Goal: Task Accomplishment & Management: Manage account settings

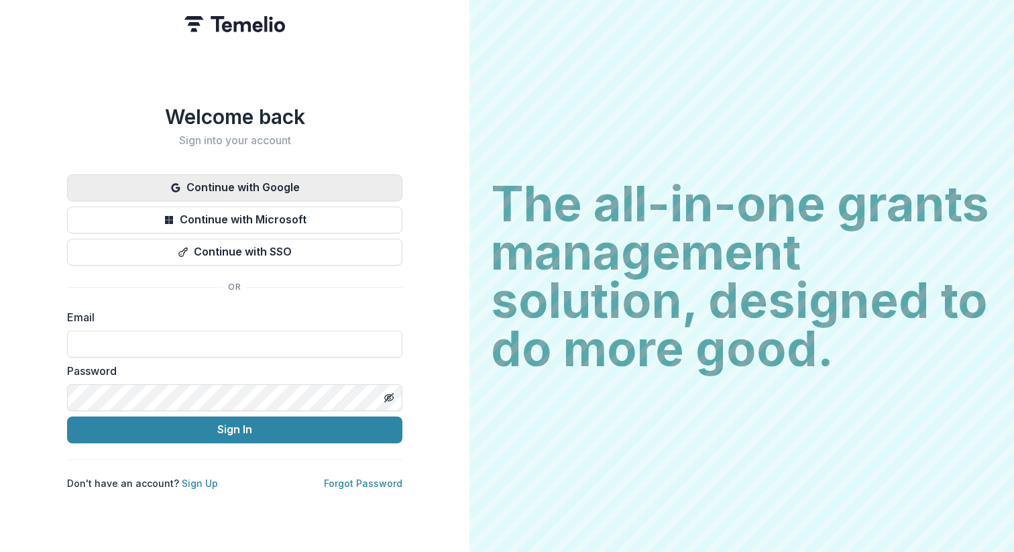
click at [293, 179] on button "Continue with Google" at bounding box center [234, 187] width 335 height 27
click at [309, 176] on button "Continue with Google" at bounding box center [234, 187] width 335 height 27
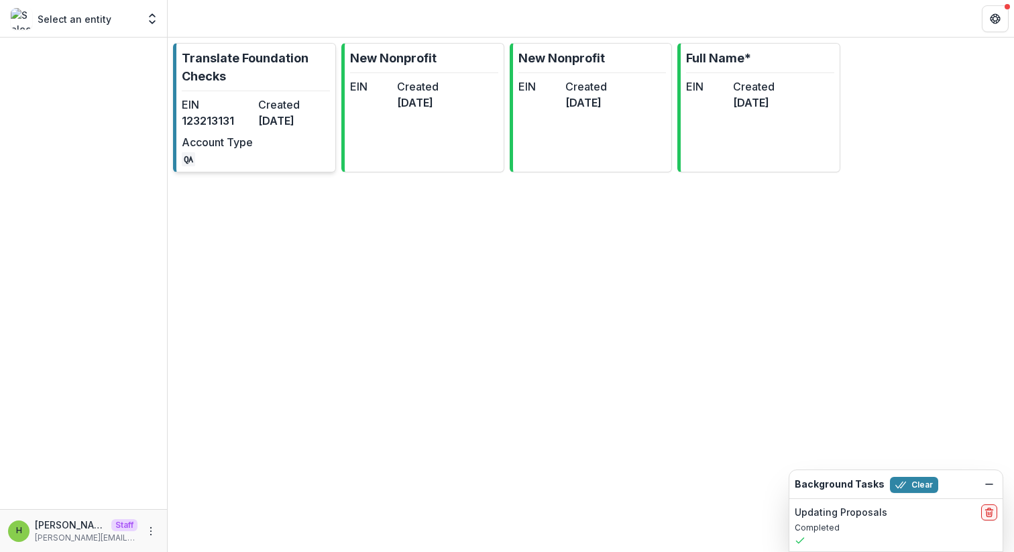
click at [258, 109] on div "EIN 123213131 Created 6 months ago Account Type QA" at bounding box center [256, 132] width 148 height 70
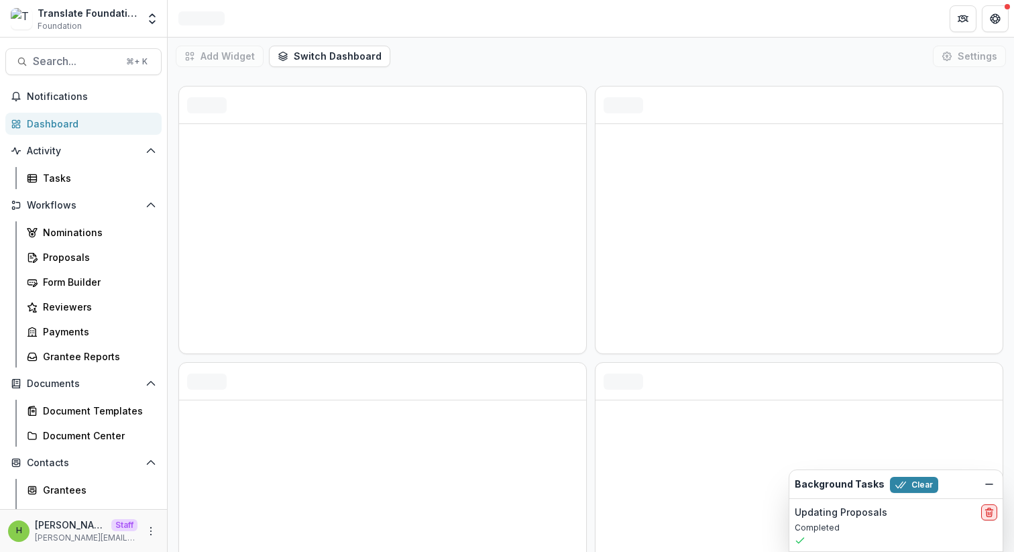
click at [993, 511] on icon "delete" at bounding box center [989, 512] width 11 height 11
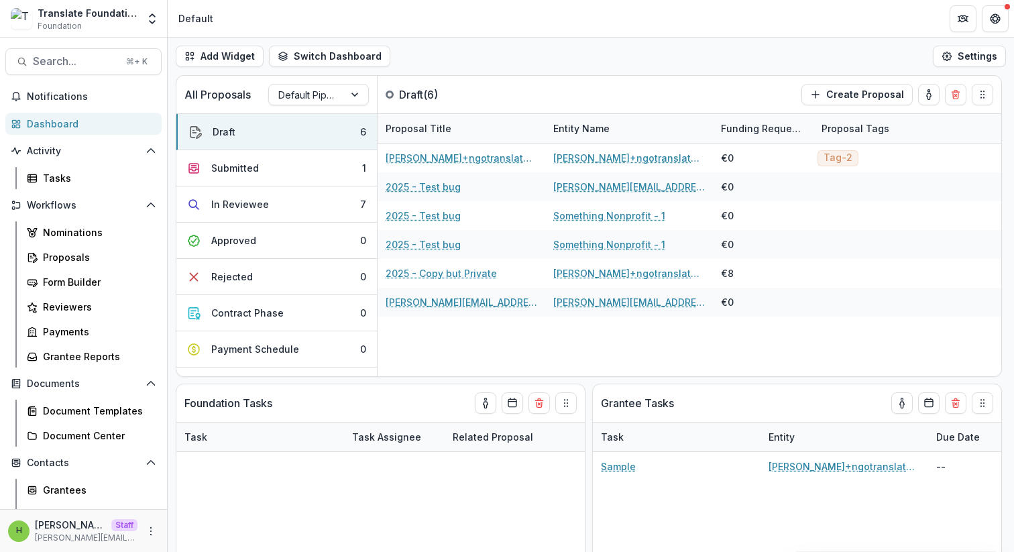
click at [133, 531] on div "H Himanshu Staff himanshu@trytemelio.com" at bounding box center [83, 531] width 151 height 26
click at [150, 531] on icon "More" at bounding box center [151, 531] width 11 height 11
click at [220, 500] on link "User Settings" at bounding box center [236, 503] width 144 height 22
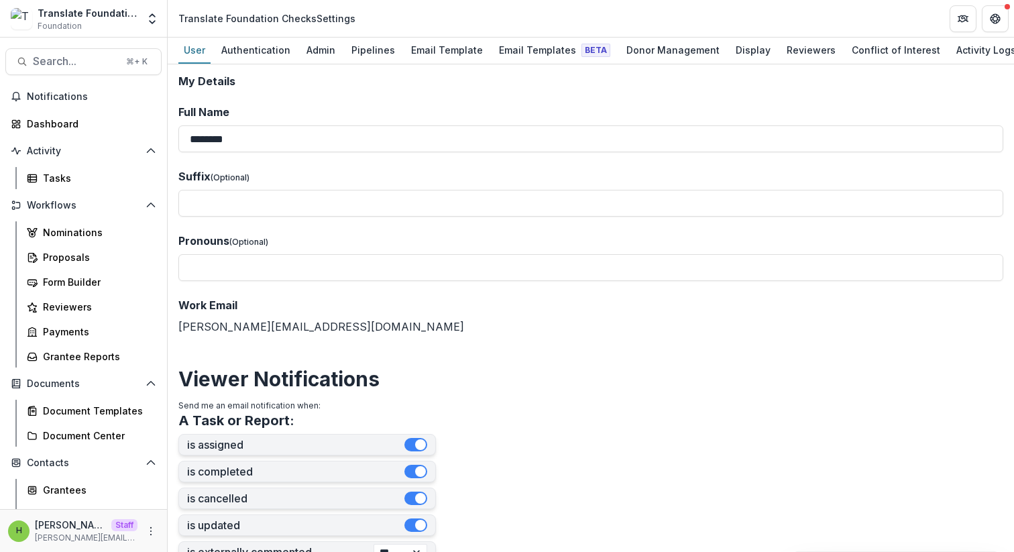
click at [372, 64] on div "User Authentication Admin Pipelines Email Template Email Templates Beta Donor M…" at bounding box center [591, 51] width 847 height 27
click at [372, 44] on div "Pipelines" at bounding box center [373, 49] width 54 height 19
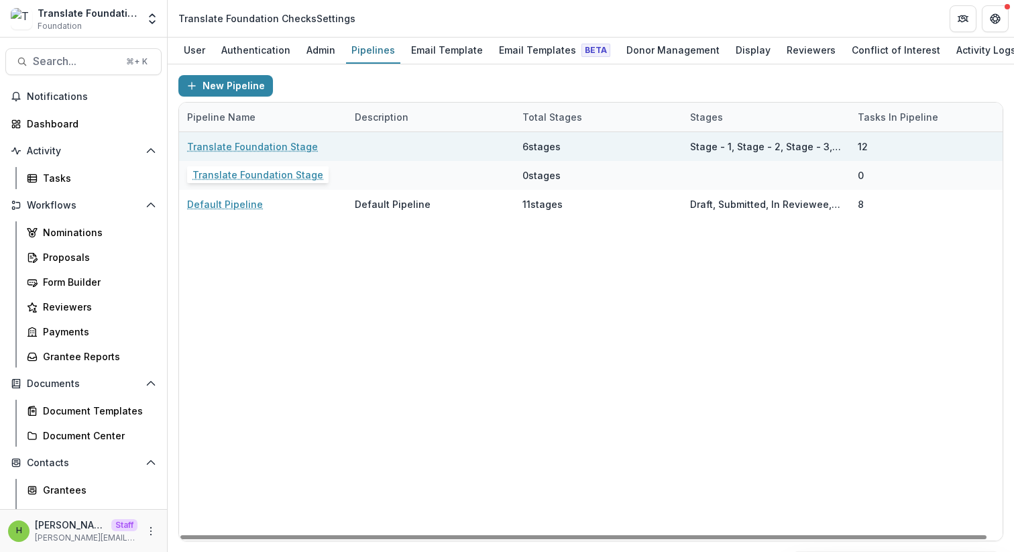
click at [250, 142] on link "Translate Foundation Stage" at bounding box center [252, 147] width 131 height 14
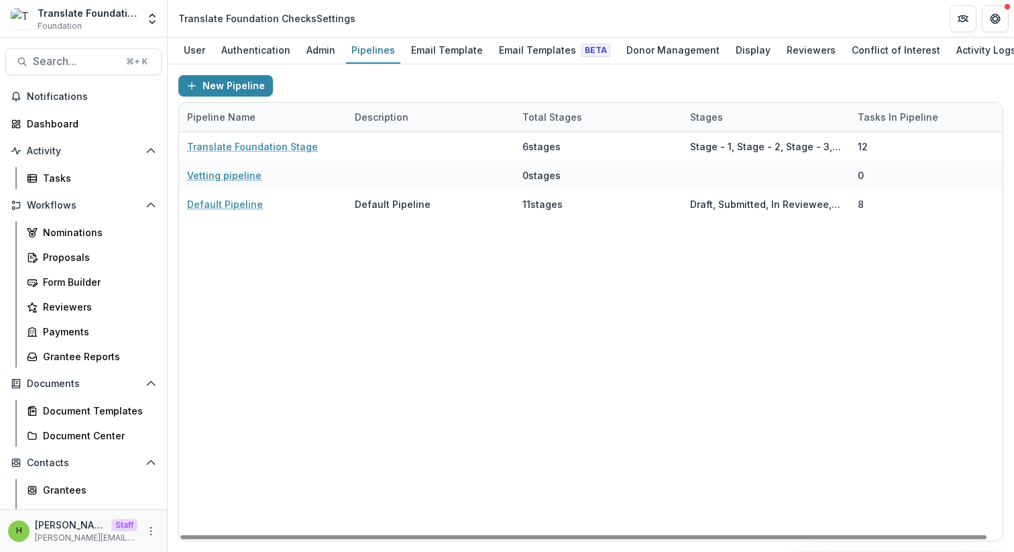
click at [546, 287] on div "Translate Foundation Stage 6 stages Stage - 1, Stage - 2, Stage - 3, Stage-4, S…" at bounding box center [598, 336] width 839 height 409
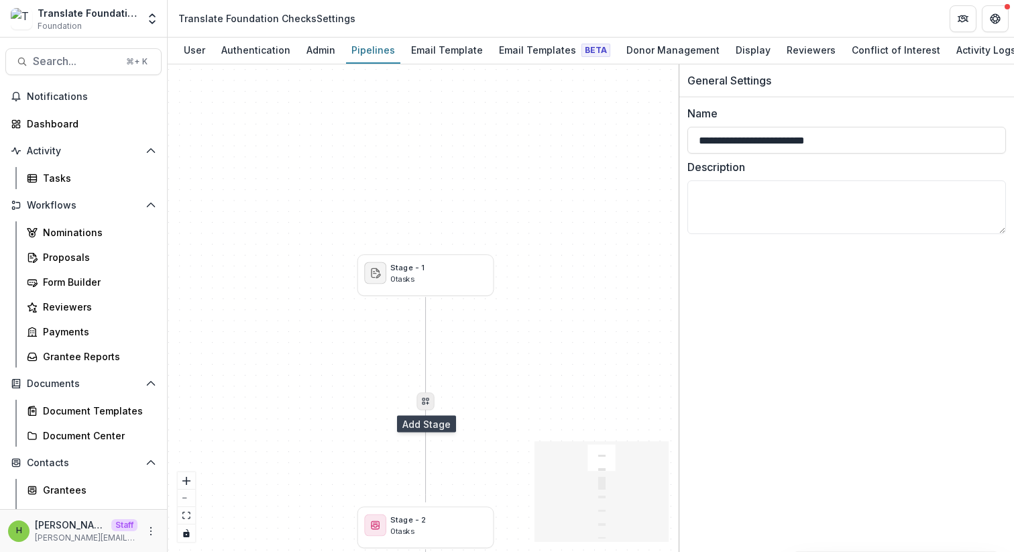
click at [427, 397] on icon "Delete" at bounding box center [425, 401] width 9 height 9
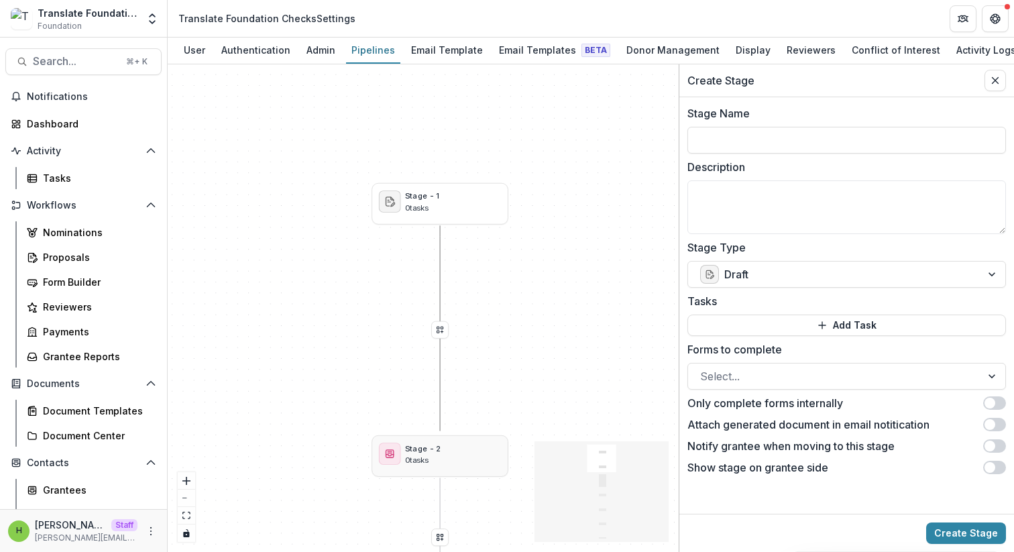
click at [453, 456] on div "Stage - 2 0 tasks" at bounding box center [440, 453] width 122 height 23
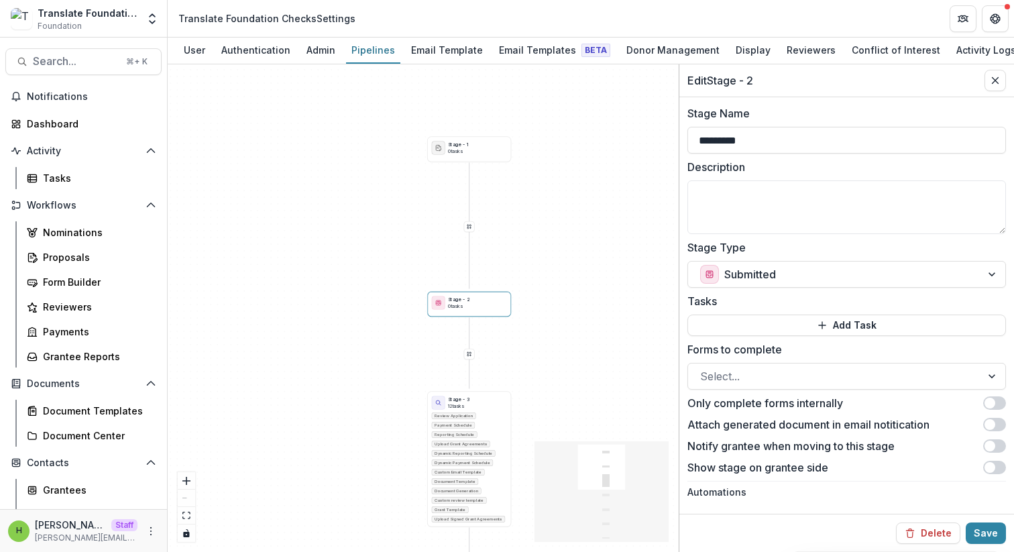
click at [598, 320] on div "Stage - 1 0 tasks Stage - 2 0 tasks Stage - 3 12 tasks Review Application Payme…" at bounding box center [423, 308] width 511 height 488
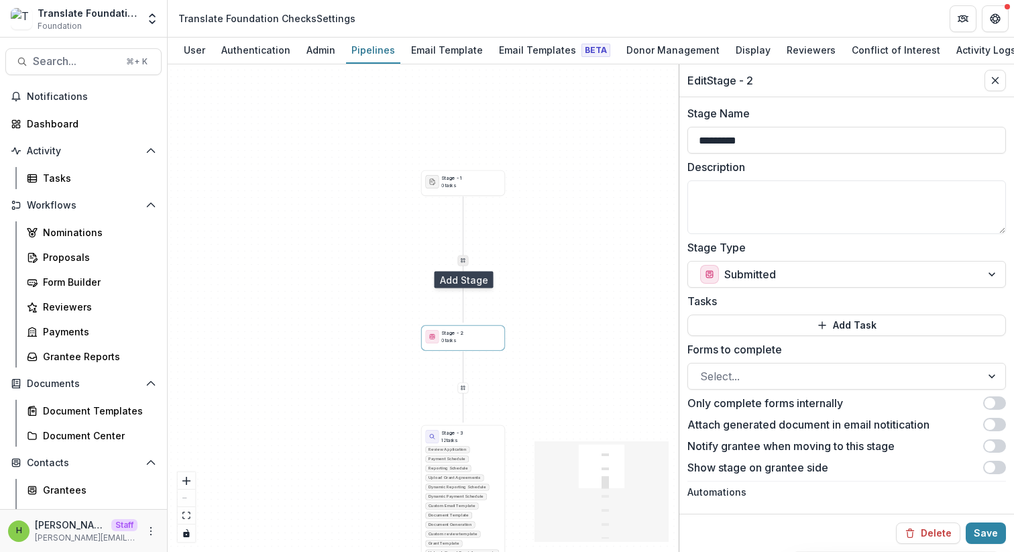
click at [461, 260] on icon "Delete" at bounding box center [462, 260] width 5 height 5
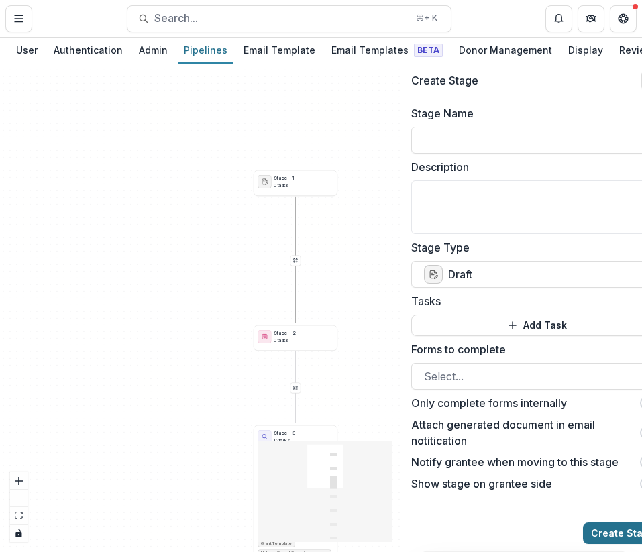
click at [602, 537] on button "Create Stage" at bounding box center [623, 533] width 80 height 21
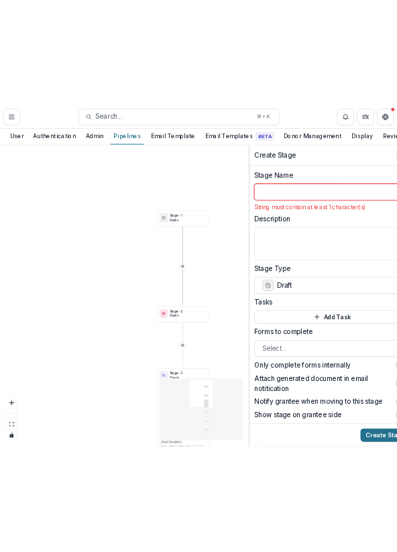
scroll to position [0, 21]
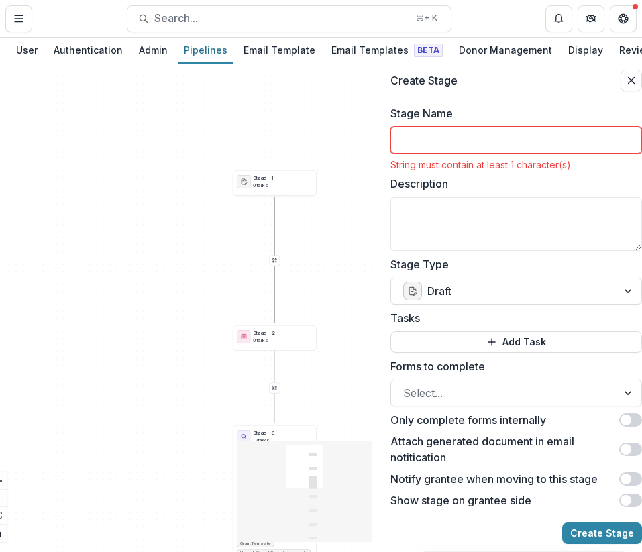
click at [486, 138] on input "Stage Name" at bounding box center [516, 140] width 252 height 27
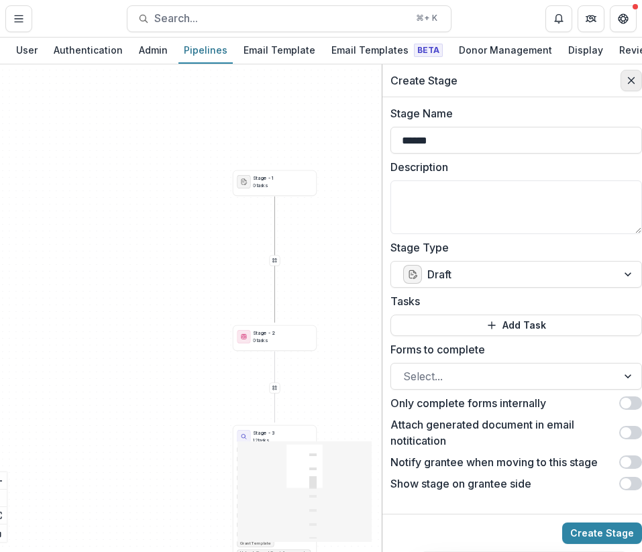
type input "******"
click at [585, 537] on button "Create Stage" at bounding box center [602, 533] width 80 height 21
